Goal: Task Accomplishment & Management: Use online tool/utility

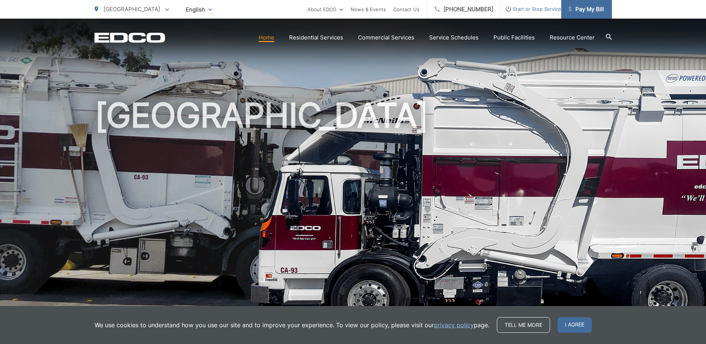
click at [603, 10] on span "Pay My Bill" at bounding box center [586, 9] width 35 height 9
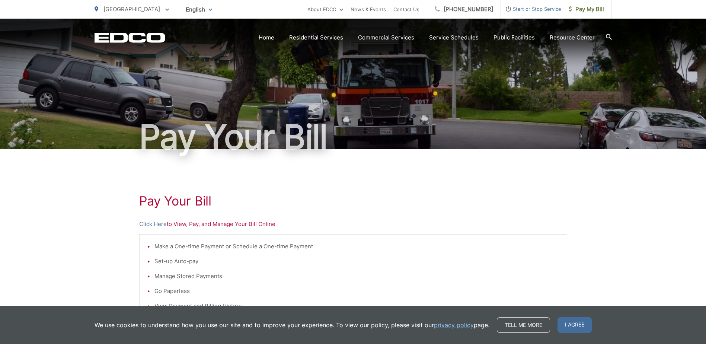
click at [89, 214] on div "Pay Your Bill Click Here to View, Pay, and Manage Your Bill Online Make a One-t…" at bounding box center [353, 316] width 706 height 334
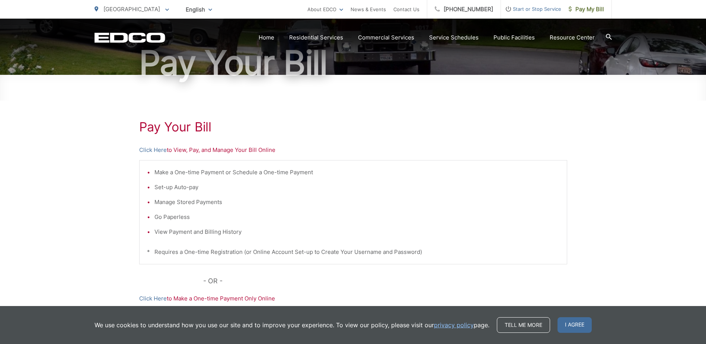
scroll to position [74, 0]
click at [146, 151] on link "Click Here" at bounding box center [153, 149] width 28 height 9
